Goal: Task Accomplishment & Management: Manage account settings

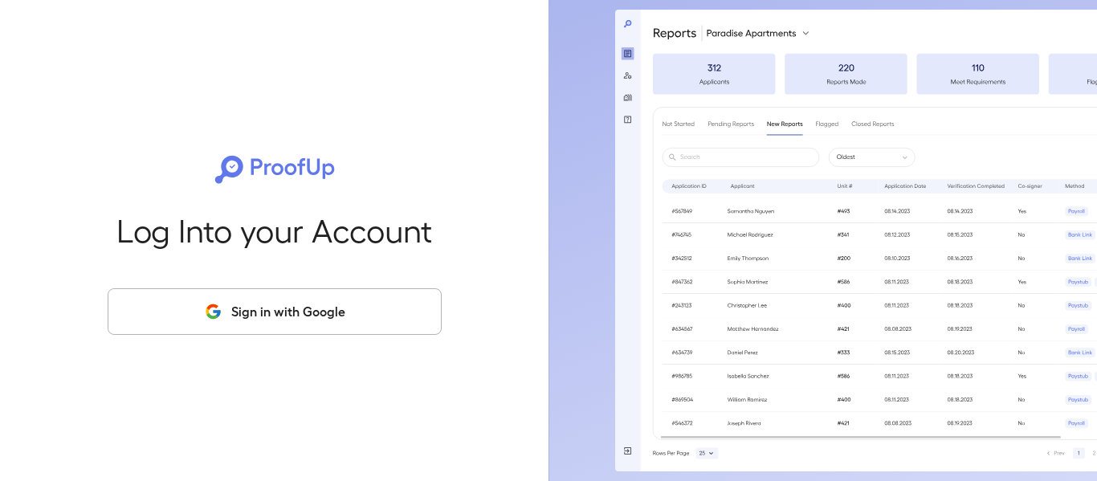
click at [264, 316] on button "Sign in with Google" at bounding box center [275, 311] width 334 height 47
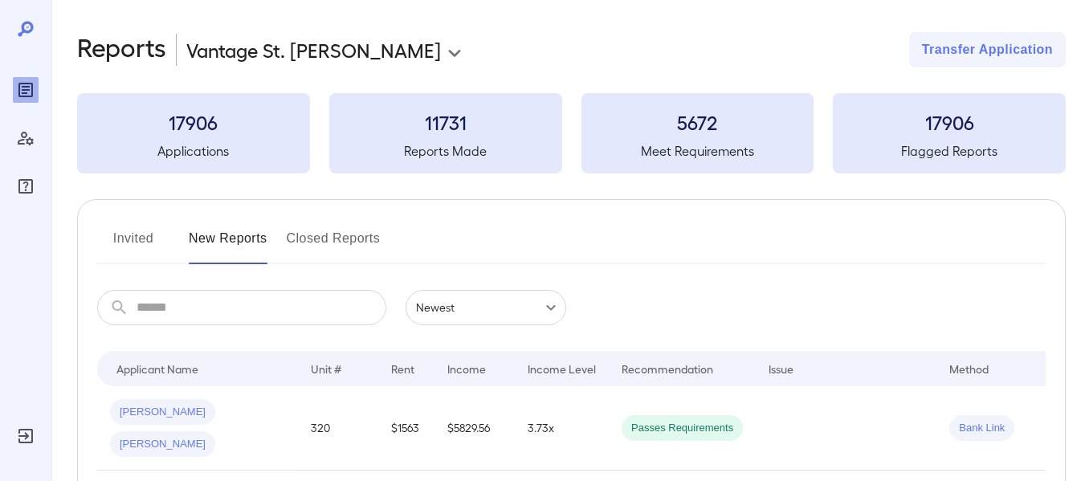
click at [131, 237] on button "Invited" at bounding box center [133, 245] width 72 height 39
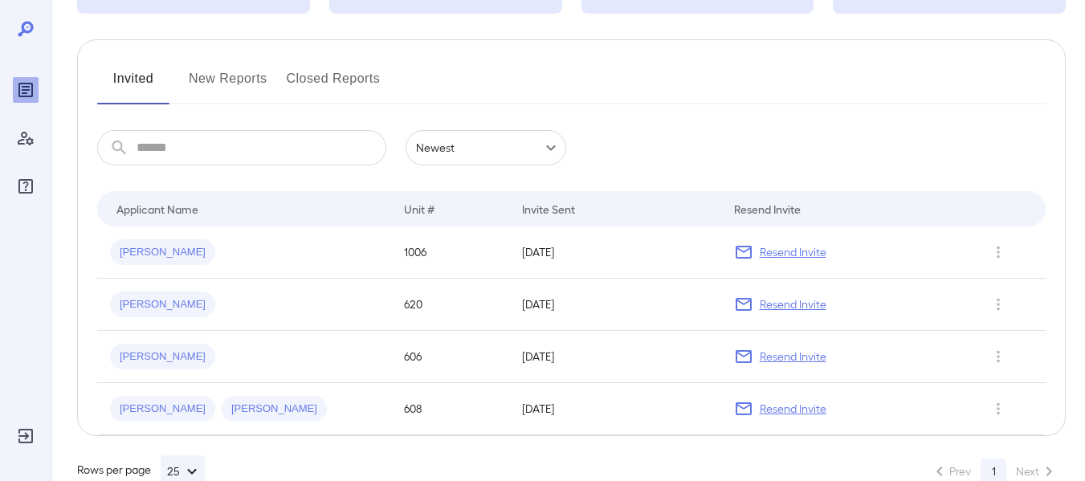
scroll to position [161, 0]
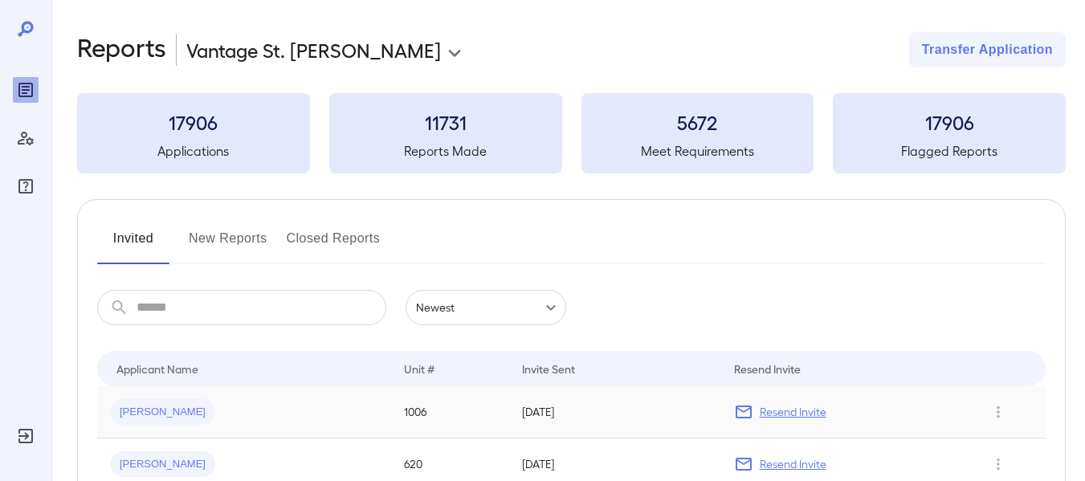
click at [788, 413] on p "Resend Invite" at bounding box center [792, 412] width 67 height 16
